Goal: Task Accomplishment & Management: Manage account settings

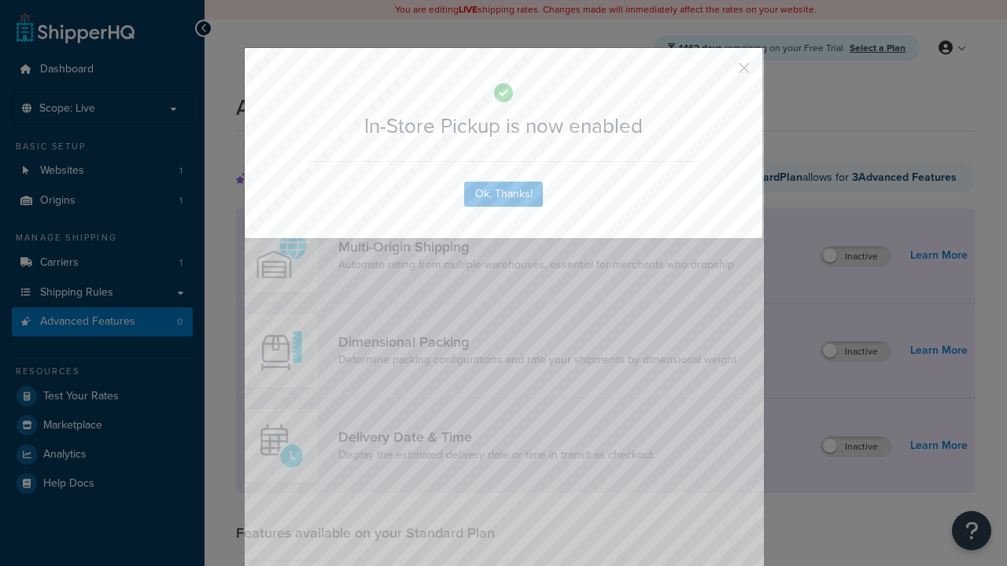
scroll to position [441, 0]
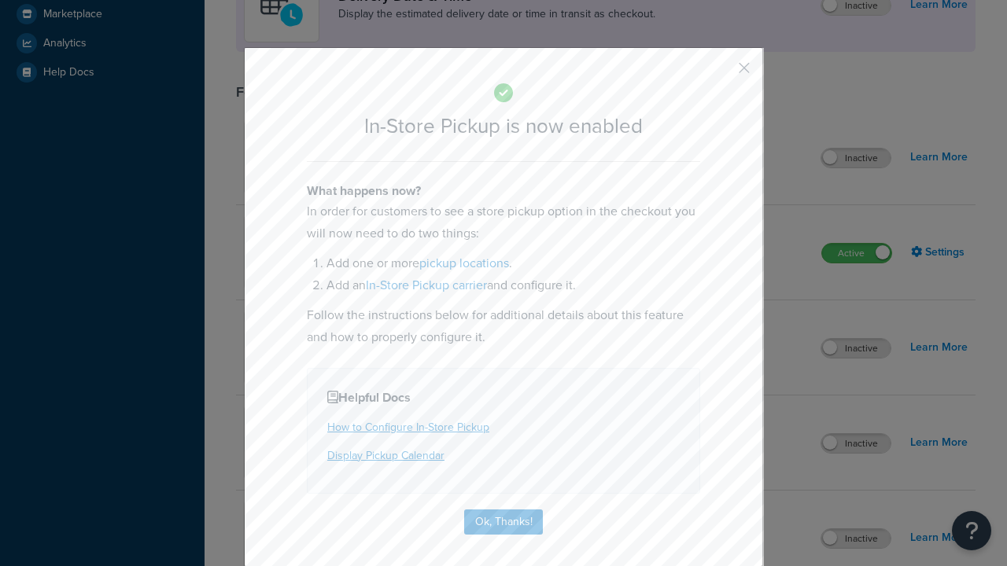
click at [720, 73] on button "button" at bounding box center [721, 74] width 4 height 4
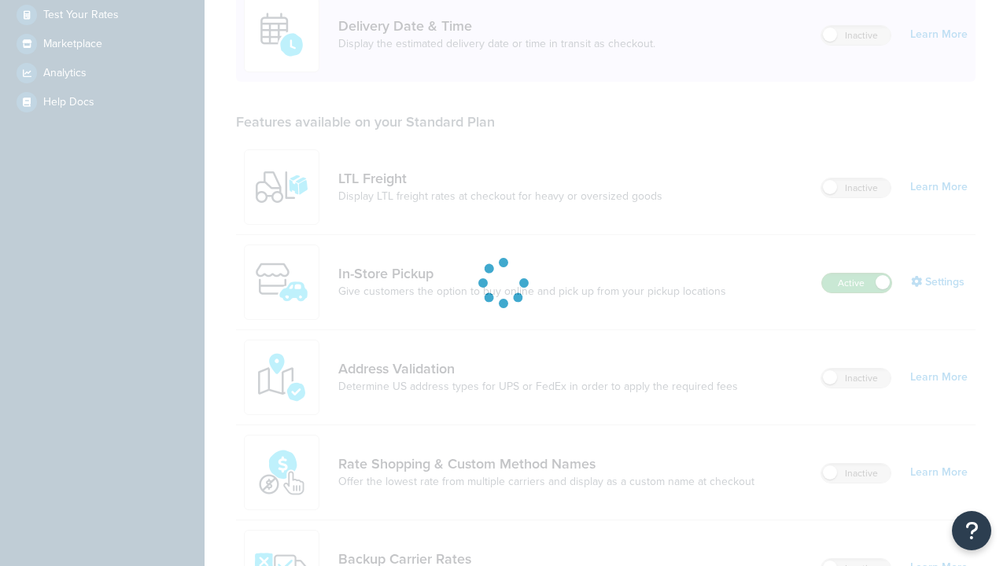
click at [856, 274] on label "Active" at bounding box center [856, 283] width 69 height 19
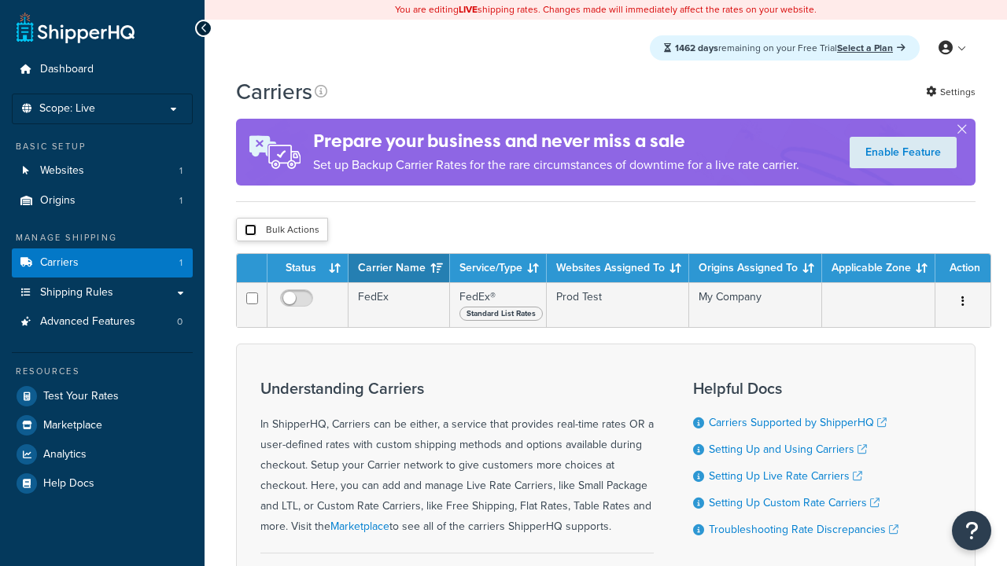
click at [250, 230] on input "checkbox" at bounding box center [251, 230] width 12 height 12
checkbox input "true"
click at [0, 0] on button "Delete" at bounding box center [0, 0] width 0 height 0
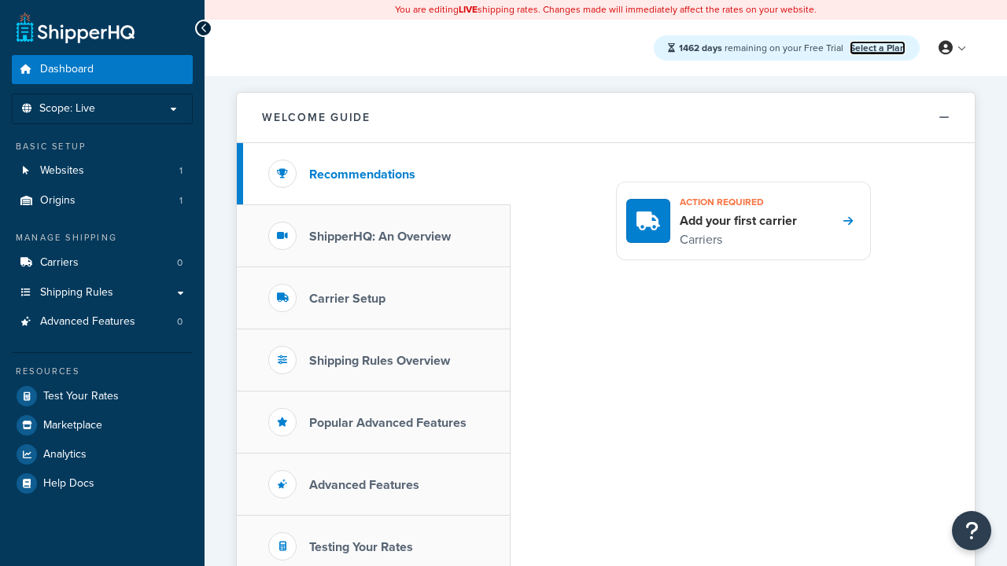
click at [877, 47] on link "Select a Plan" at bounding box center [877, 48] width 56 height 14
